Goal: Information Seeking & Learning: Learn about a topic

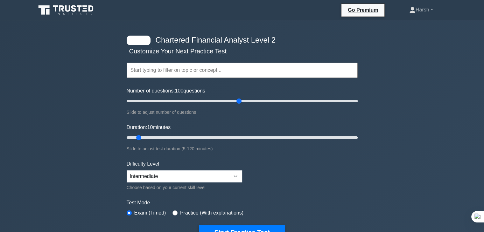
drag, startPoint x: 136, startPoint y: 99, endPoint x: 238, endPoint y: 96, distance: 101.6
type input "100"
click at [238, 97] on input "Number of questions: 100 questions" at bounding box center [242, 101] width 231 height 8
drag, startPoint x: 139, startPoint y: 138, endPoint x: 415, endPoint y: 141, distance: 275.3
type input "120"
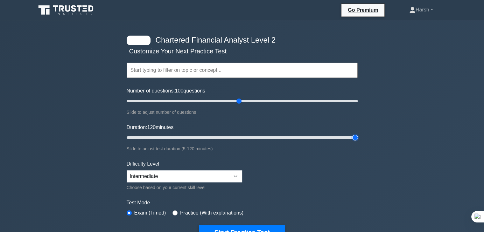
click at [358, 141] on input "Duration: 120 minutes" at bounding box center [242, 138] width 231 height 8
drag, startPoint x: 239, startPoint y: 102, endPoint x: 229, endPoint y: 102, distance: 9.6
type input "90"
click at [229, 102] on input "Number of questions: 90 questions" at bounding box center [242, 101] width 231 height 8
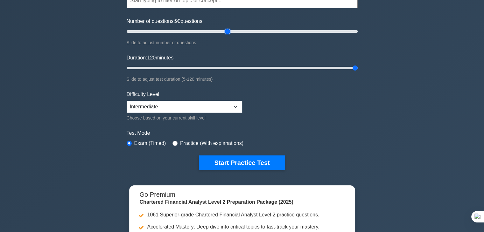
scroll to position [72, 0]
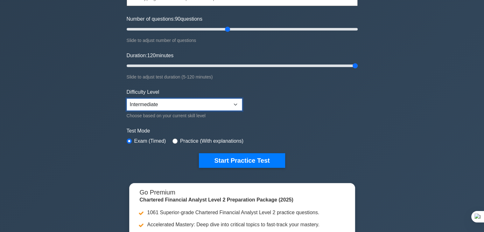
click at [231, 101] on select "Beginner Intermediate Expert" at bounding box center [185, 105] width 116 height 12
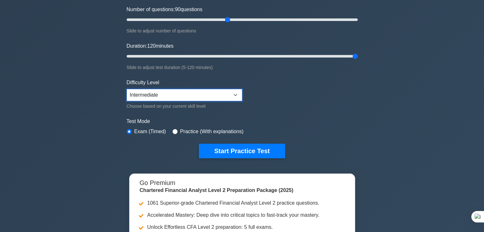
scroll to position [83, 0]
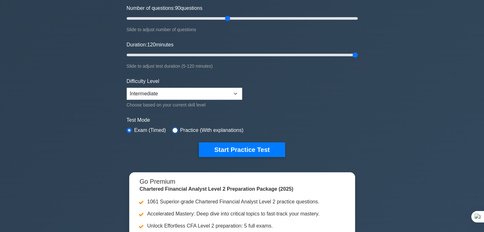
click at [173, 129] on input "radio" at bounding box center [175, 130] width 5 height 5
radio input "true"
click at [130, 129] on input "radio" at bounding box center [129, 130] width 5 height 5
radio input "true"
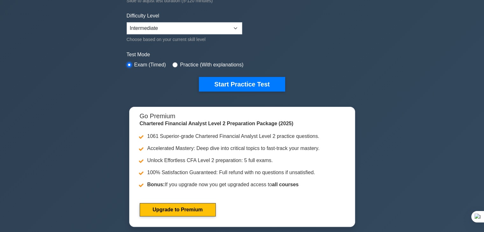
scroll to position [148, 0]
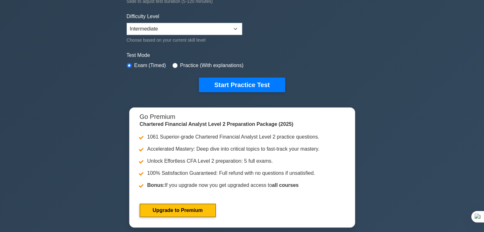
click at [205, 78] on button "Start Practice Test" at bounding box center [242, 85] width 86 height 15
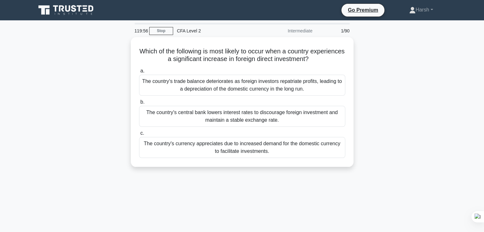
click at [161, 31] on link "Stop" at bounding box center [161, 31] width 24 height 8
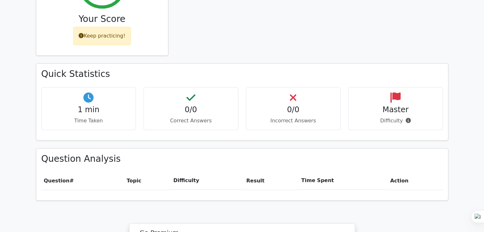
scroll to position [498, 0]
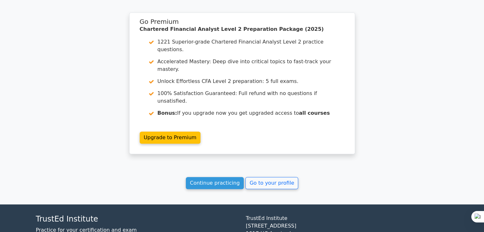
click at [263, 177] on link "Go to your profile" at bounding box center [271, 183] width 53 height 12
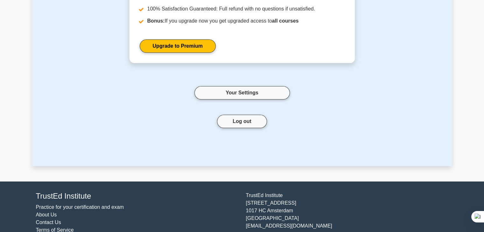
scroll to position [138, 0]
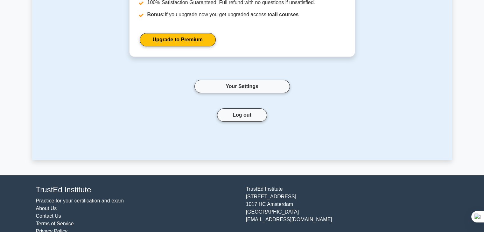
click at [235, 83] on link "Your Settings" at bounding box center [241, 86] width 95 height 13
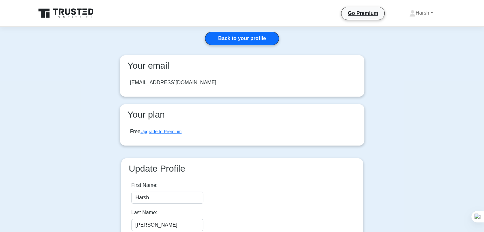
click at [235, 36] on link "Back to your profile" at bounding box center [242, 38] width 74 height 13
